Goal: Information Seeking & Learning: Learn about a topic

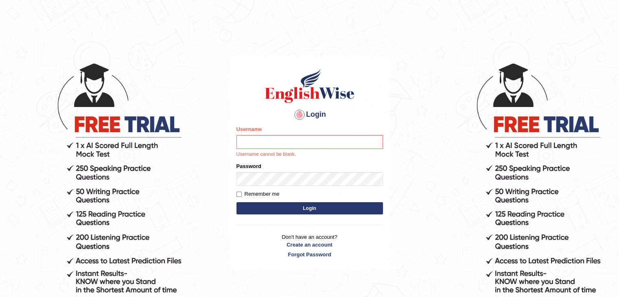
click at [280, 139] on input "Username" at bounding box center [309, 142] width 146 height 14
type input "rakesh_brisbane"
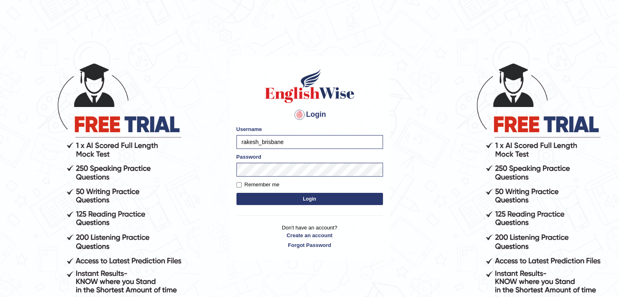
click at [242, 186] on label "Remember me" at bounding box center [257, 185] width 43 height 8
click at [242, 186] on input "Remember me" at bounding box center [238, 184] width 5 height 5
checkbox input "true"
click at [280, 199] on button "Login" at bounding box center [309, 199] width 146 height 12
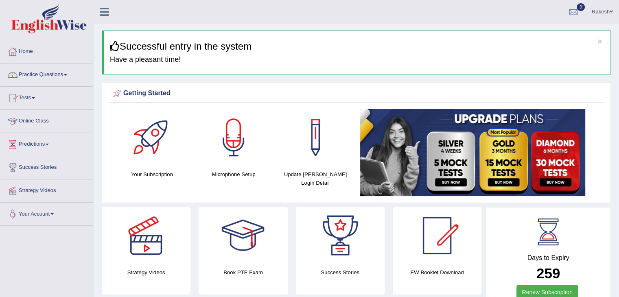
click at [44, 71] on link "Practice Questions" at bounding box center [46, 73] width 93 height 20
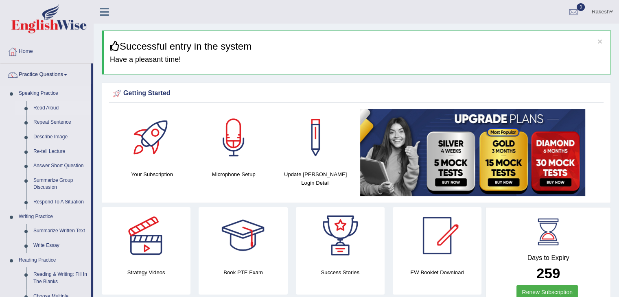
click at [46, 103] on link "Read Aloud" at bounding box center [60, 108] width 61 height 15
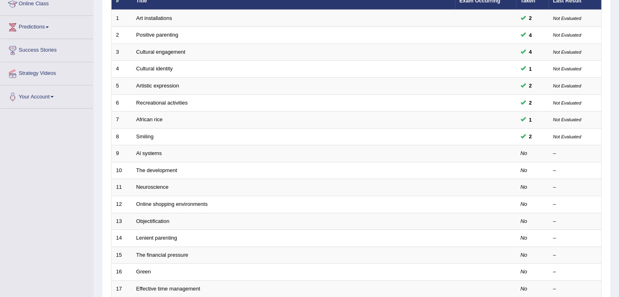
scroll to position [137, 0]
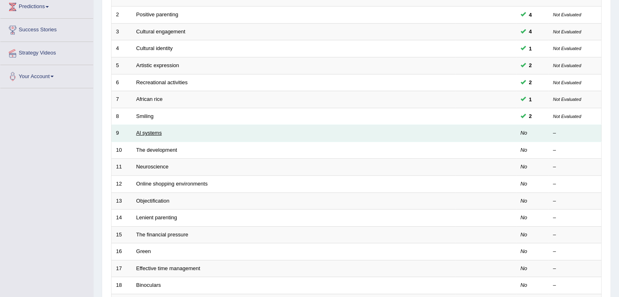
click at [150, 133] on link "Al systems" at bounding box center [149, 133] width 26 height 6
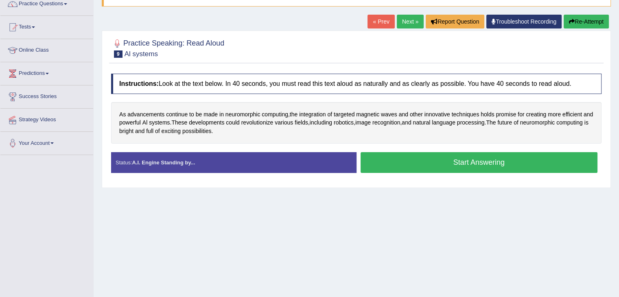
scroll to position [79, 0]
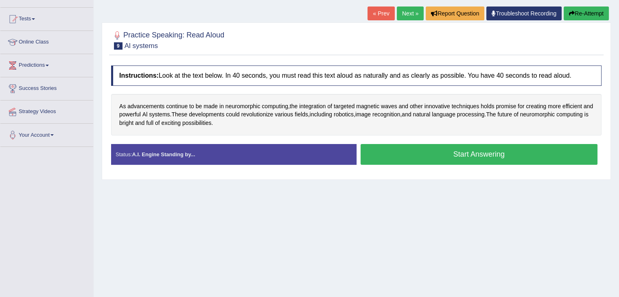
click at [484, 156] on button "Start Answering" at bounding box center [478, 154] width 237 height 21
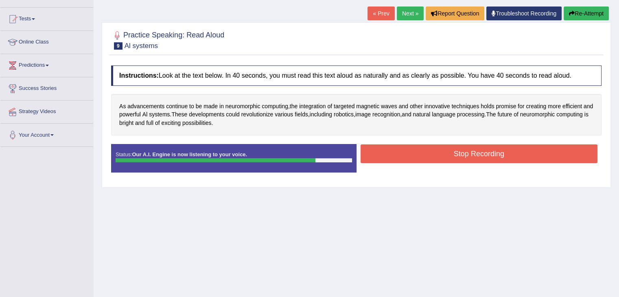
click at [512, 159] on button "Stop Recording" at bounding box center [478, 153] width 237 height 19
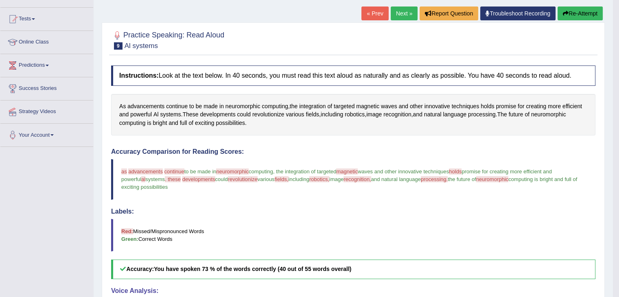
click at [508, 180] on span "neuromorphic" at bounding box center [492, 179] width 33 height 6
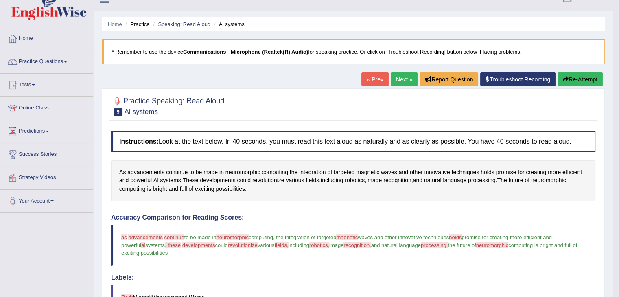
scroll to position [0, 0]
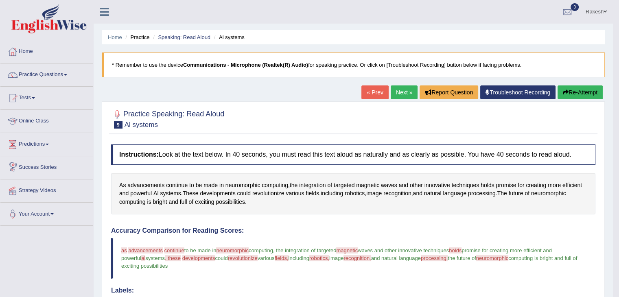
click at [35, 144] on link "Predictions" at bounding box center [46, 143] width 93 height 20
click at [46, 163] on link "Latest Predictions" at bounding box center [53, 163] width 76 height 15
